Goal: Find contact information: Find contact information

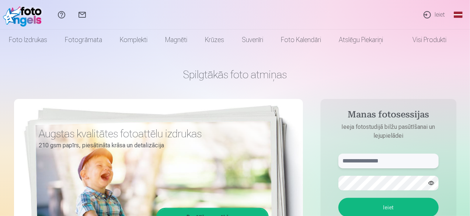
type input "**********"
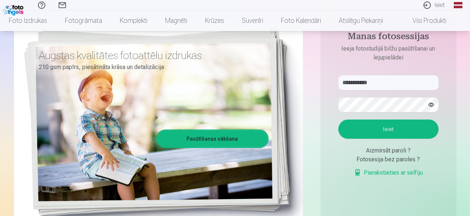
scroll to position [56, 0]
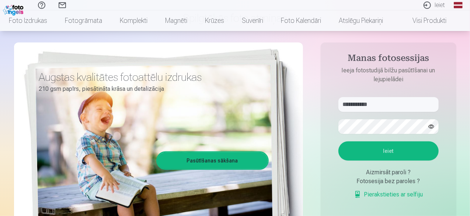
click at [400, 147] on button "Ieiet" at bounding box center [388, 150] width 100 height 19
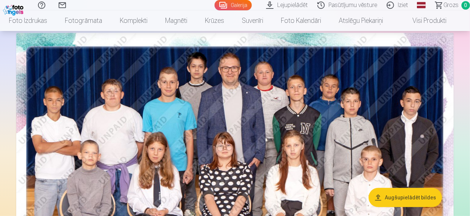
scroll to position [3330, 0]
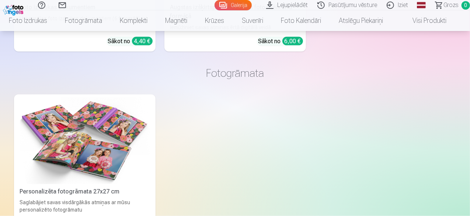
click at [347, 6] on link "Pasūtījumu vēsture" at bounding box center [348, 5] width 69 height 10
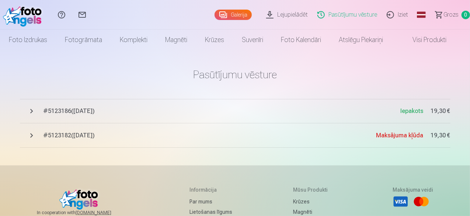
click at [192, 106] on button "# 5123186 ( [DATE] ) Iepakots 19,30 €" at bounding box center [235, 111] width 431 height 24
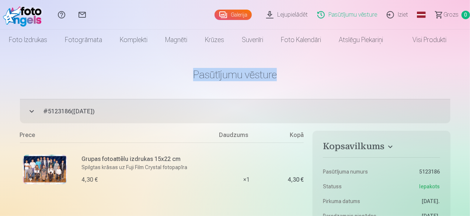
drag, startPoint x: 470, startPoint y: 45, endPoint x: 472, endPoint y: 63, distance: 17.8
click at [470, 63] on html "Palīdzības centrs Sazinies ar mums Galerija Lejupielādēt Pasūtījumu vēsture Izi…" at bounding box center [235, 108] width 470 height 216
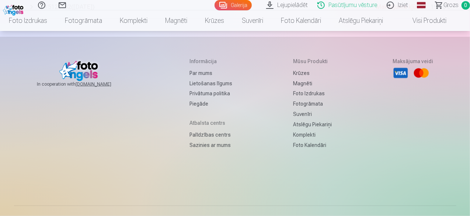
scroll to position [608, 0]
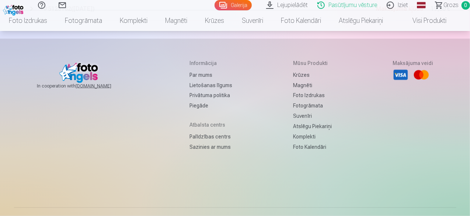
click at [192, 71] on link "Par mums" at bounding box center [211, 75] width 43 height 10
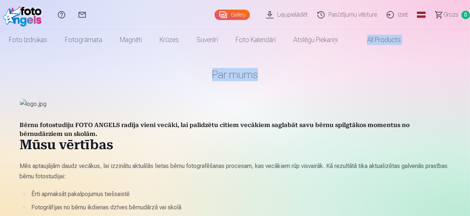
drag, startPoint x: 470, startPoint y: 37, endPoint x: 470, endPoint y: 52, distance: 15.5
click at [470, 52] on html "Palīdzības centrs Sazinies ar mums Gallery Lejupielādēt Pasūtījumu vēsture Izie…" at bounding box center [235, 108] width 470 height 216
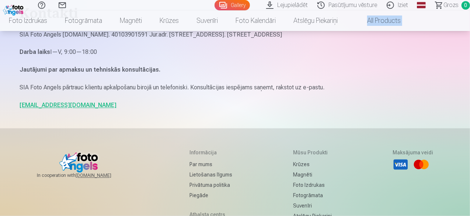
scroll to position [677, 0]
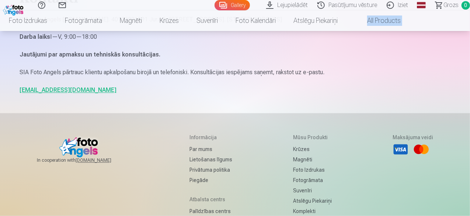
click at [52, 89] on link "info@fotoangels.lv" at bounding box center [68, 90] width 97 height 7
drag, startPoint x: 18, startPoint y: 88, endPoint x: 76, endPoint y: 91, distance: 57.2
copy link "info@fotoangels.lv"
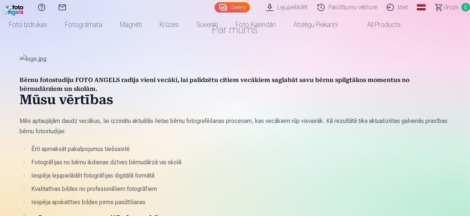
scroll to position [0, 0]
